Goal: Transaction & Acquisition: Purchase product/service

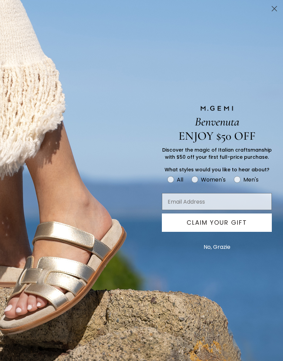
click at [277, 6] on circle "Close dialog" at bounding box center [274, 8] width 11 height 11
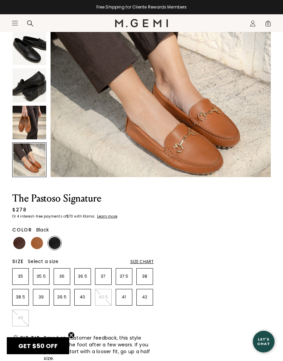
scroll to position [1112, 0]
click at [15, 242] on img at bounding box center [19, 243] width 12 height 12
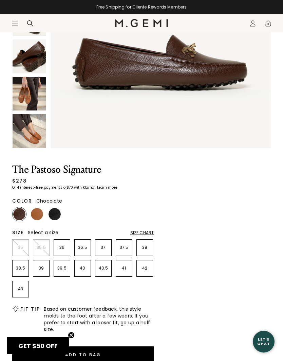
click at [12, 21] on icon "Icons/20x20/hamburger@2x" at bounding box center [15, 23] width 7 height 7
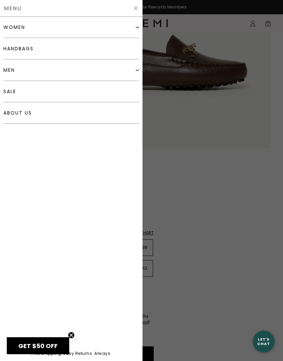
click at [39, 92] on link "sale" at bounding box center [71, 91] width 136 height 21
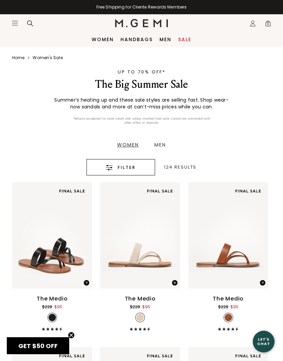
click at [133, 167] on span "Filter" at bounding box center [127, 167] width 18 height 8
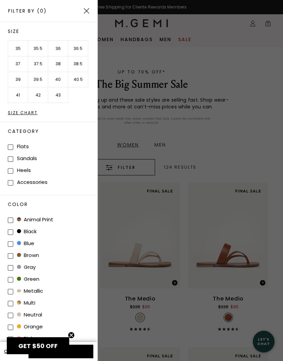
click at [60, 46] on li "36" at bounding box center [58, 49] width 20 height 16
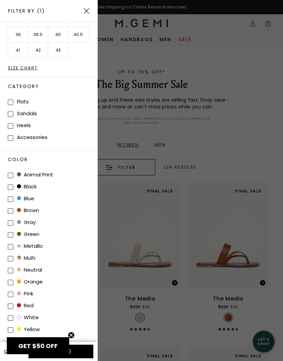
scroll to position [44, 0]
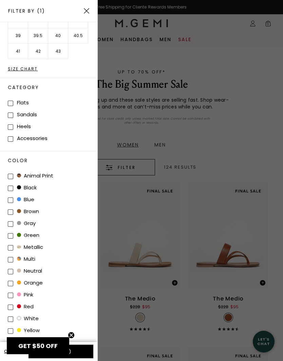
click at [84, 348] on button "Apply (1)" at bounding box center [61, 351] width 65 height 14
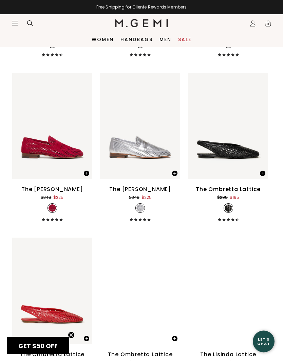
scroll to position [781, 0]
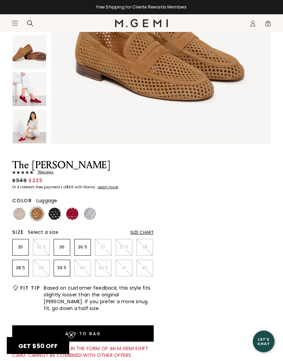
scroll to position [153, 0]
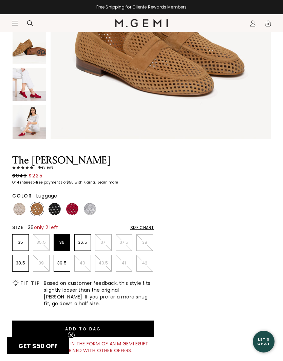
click at [64, 249] on li "36" at bounding box center [62, 242] width 17 height 17
click at [19, 214] on img at bounding box center [19, 209] width 12 height 12
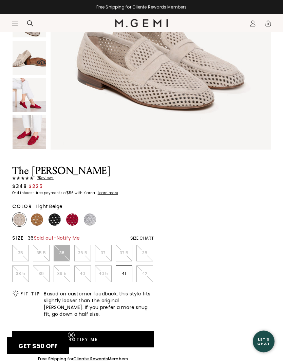
scroll to position [142, 0]
click at [94, 216] on img at bounding box center [90, 219] width 12 height 12
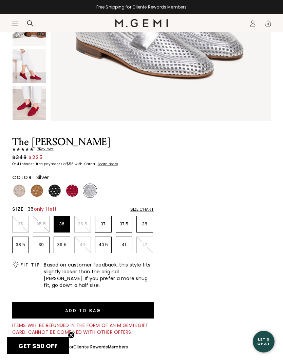
click at [72, 189] on img at bounding box center [72, 190] width 12 height 12
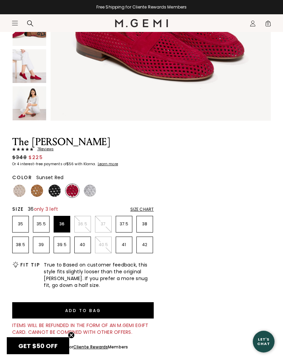
click at [58, 192] on img at bounding box center [55, 190] width 12 height 12
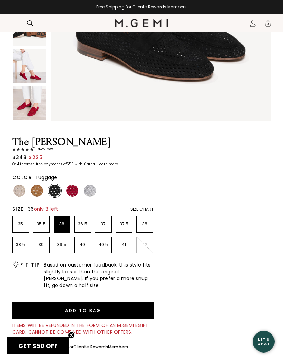
click at [38, 190] on img at bounding box center [37, 190] width 12 height 12
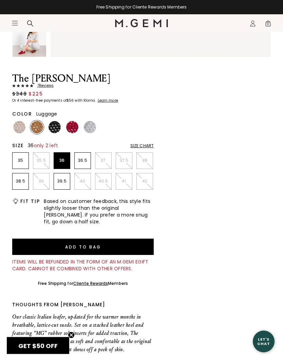
scroll to position [235, 0]
click at [118, 244] on button "Add to Bag" at bounding box center [83, 246] width 142 height 16
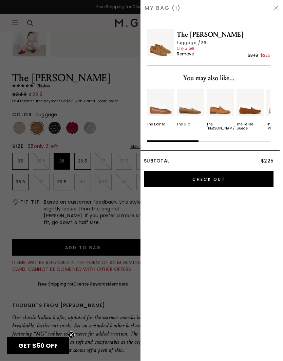
scroll to position [0, 0]
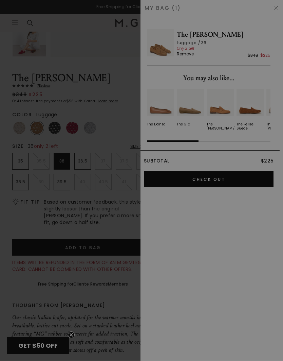
click at [280, 8] on div "Close dialog Don't Forget ENJOY $50 OFF Don’t see something you love? We launch…" at bounding box center [141, 180] width 283 height 361
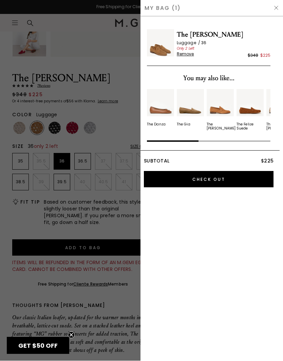
click at [277, 6] on img at bounding box center [276, 7] width 5 height 5
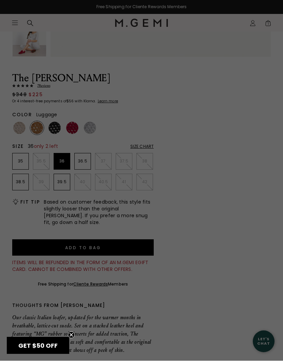
scroll to position [235, 0]
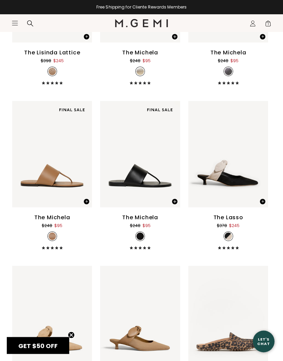
scroll to position [1284, 0]
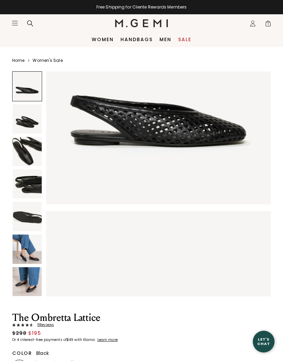
scroll to position [95, 0]
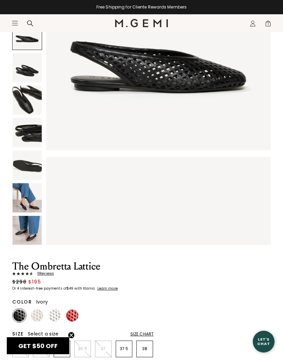
click at [35, 318] on img at bounding box center [37, 315] width 12 height 12
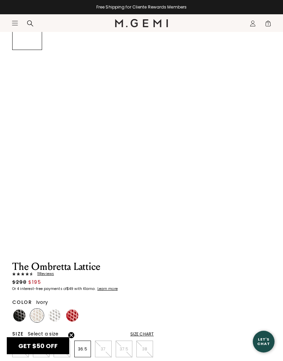
scroll to position [80, 0]
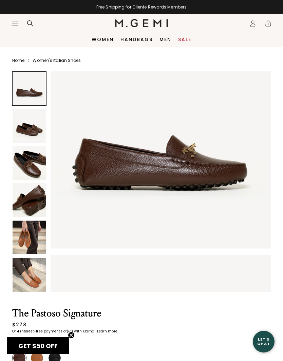
scroll to position [42, 0]
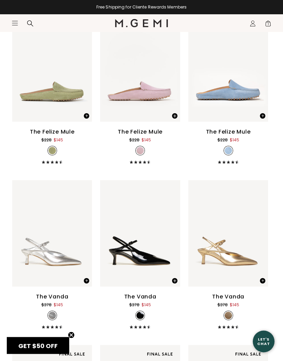
scroll to position [1680, 0]
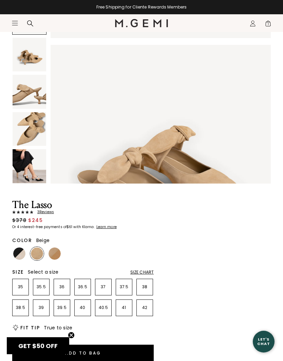
scroll to position [146, 0]
click at [60, 251] on img at bounding box center [55, 253] width 12 height 12
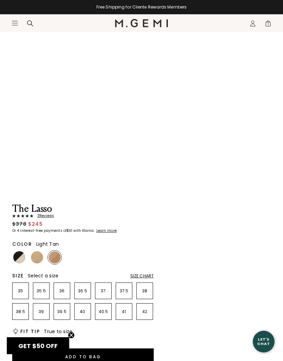
scroll to position [137, 0]
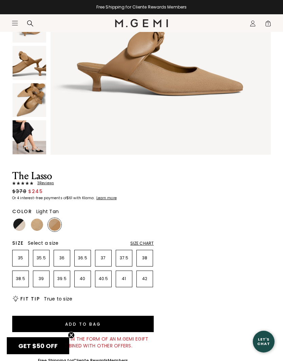
click at [37, 222] on img at bounding box center [37, 224] width 12 height 12
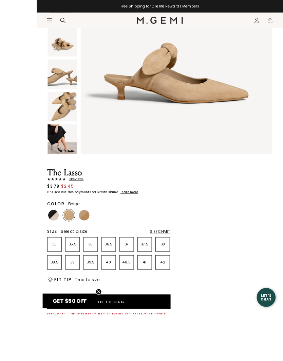
scroll to position [120, 0]
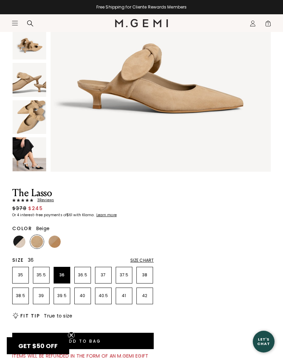
click at [66, 274] on p "36" at bounding box center [62, 274] width 16 height 5
click at [108, 342] on button "Add to Bag" at bounding box center [83, 340] width 142 height 16
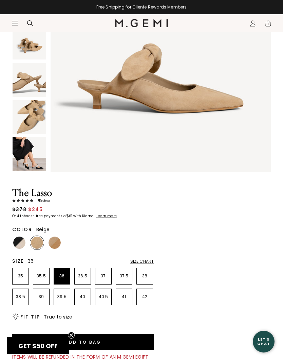
scroll to position [0, 0]
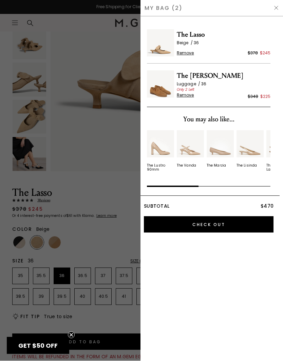
click at [280, 3] on div "My Bag (2)" at bounding box center [212, 8] width 143 height 17
click at [274, 8] on img at bounding box center [276, 7] width 5 height 5
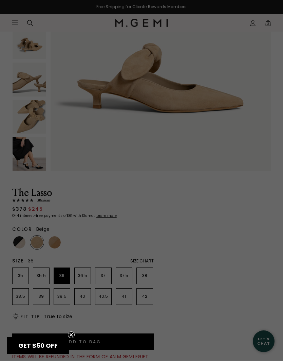
scroll to position [120, 0]
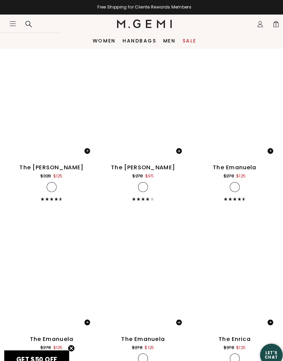
scroll to position [2619, 0]
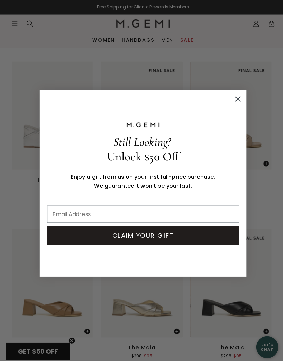
click at [237, 94] on circle "Close dialog" at bounding box center [234, 97] width 11 height 11
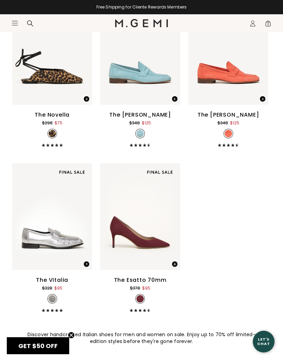
scroll to position [3522, 0]
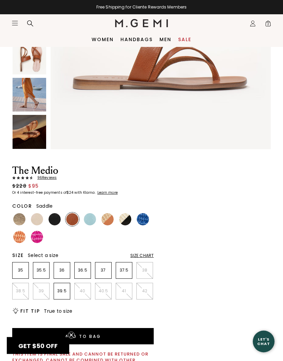
scroll to position [143, 0]
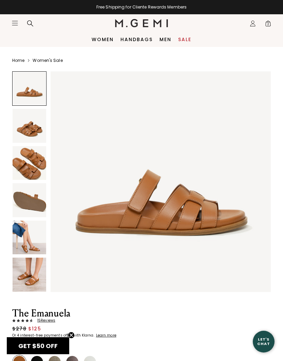
click at [34, 273] on img at bounding box center [30, 274] width 34 height 34
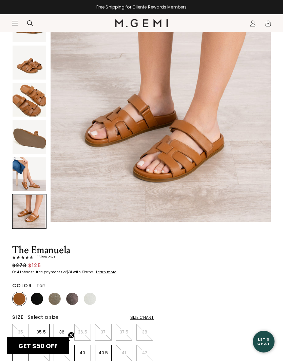
scroll to position [63, 0]
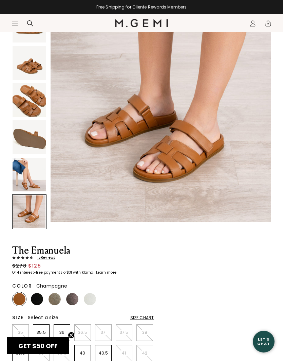
click at [56, 295] on img at bounding box center [55, 299] width 12 height 12
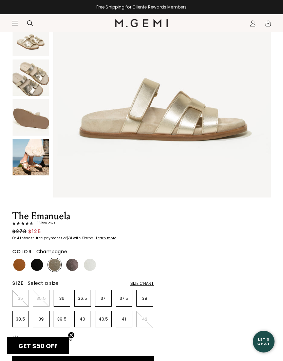
click at [73, 262] on img at bounding box center [72, 264] width 12 height 12
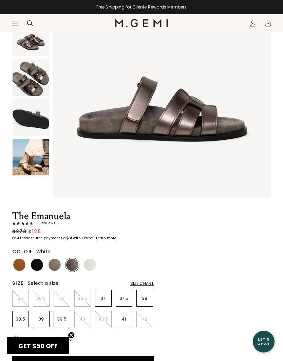
click at [94, 265] on img at bounding box center [90, 264] width 12 height 12
